Goal: Navigation & Orientation: Go to known website

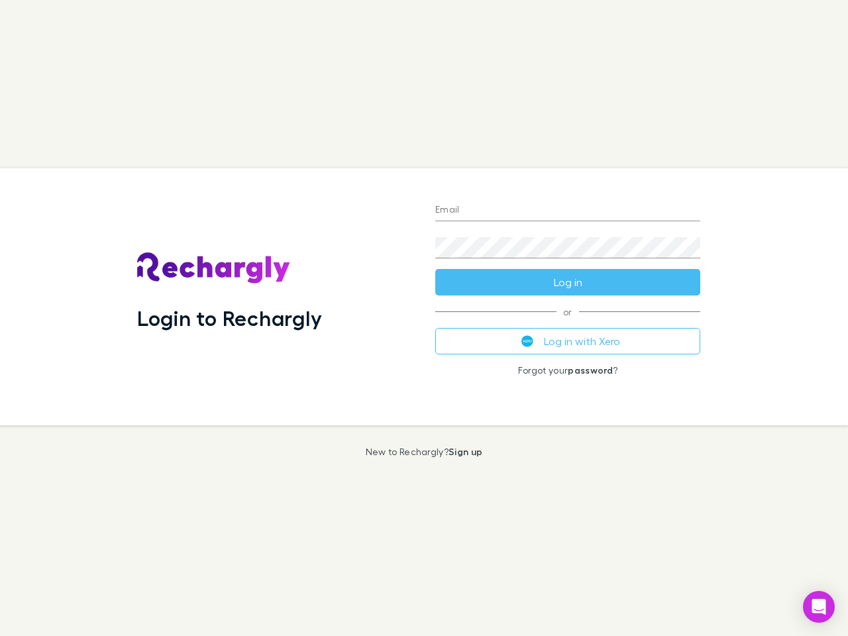
click at [424, 318] on div "Login to Rechargly" at bounding box center [276, 296] width 298 height 257
click at [568, 211] on input "Email" at bounding box center [567, 210] width 265 height 21
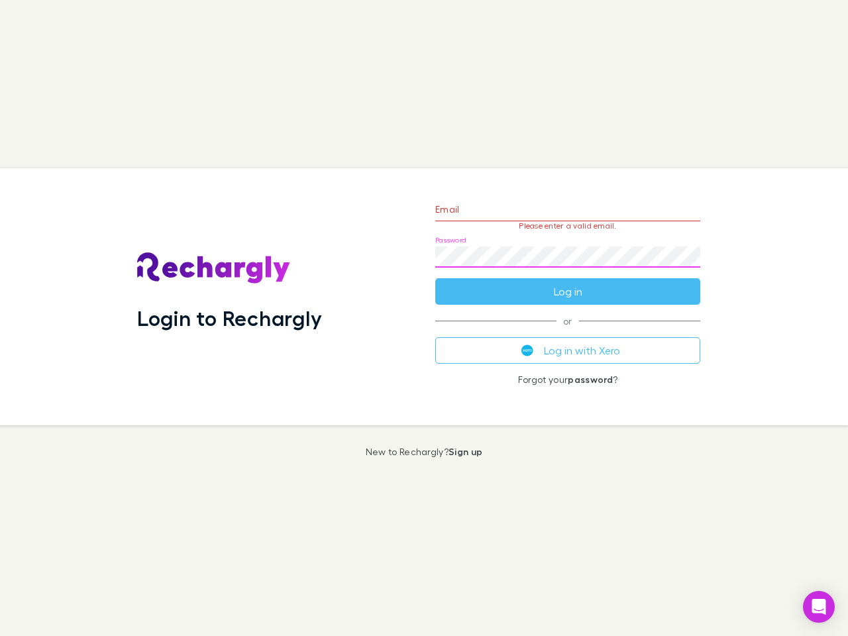
click at [568, 282] on form "Email Please enter a valid email. Password Log in" at bounding box center [567, 247] width 265 height 115
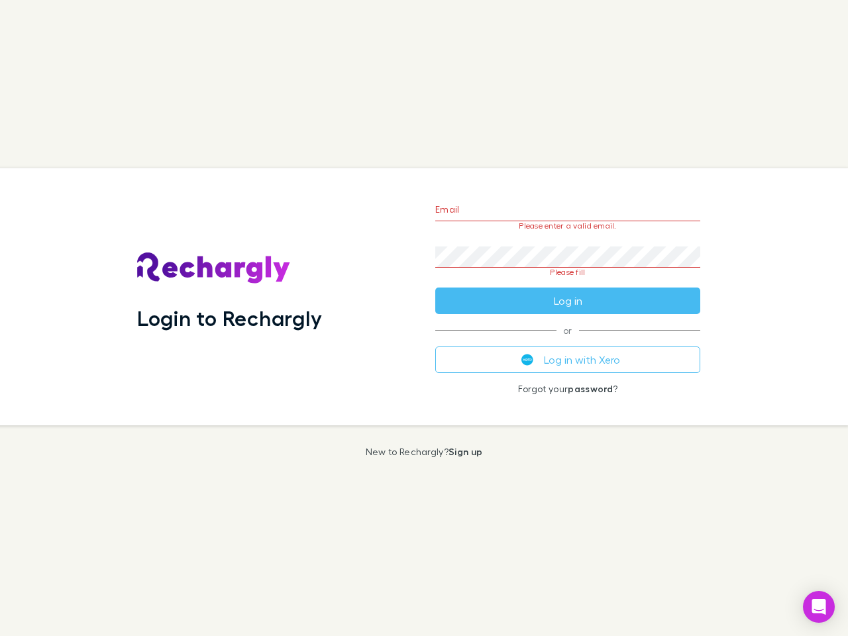
click at [568, 341] on div "Email Please enter a valid email. Password Please fill Log in or Log in with Xe…" at bounding box center [568, 296] width 286 height 257
click at [819, 607] on icon "Open Intercom Messenger" at bounding box center [819, 607] width 14 height 16
